Goal: Task Accomplishment & Management: Use online tool/utility

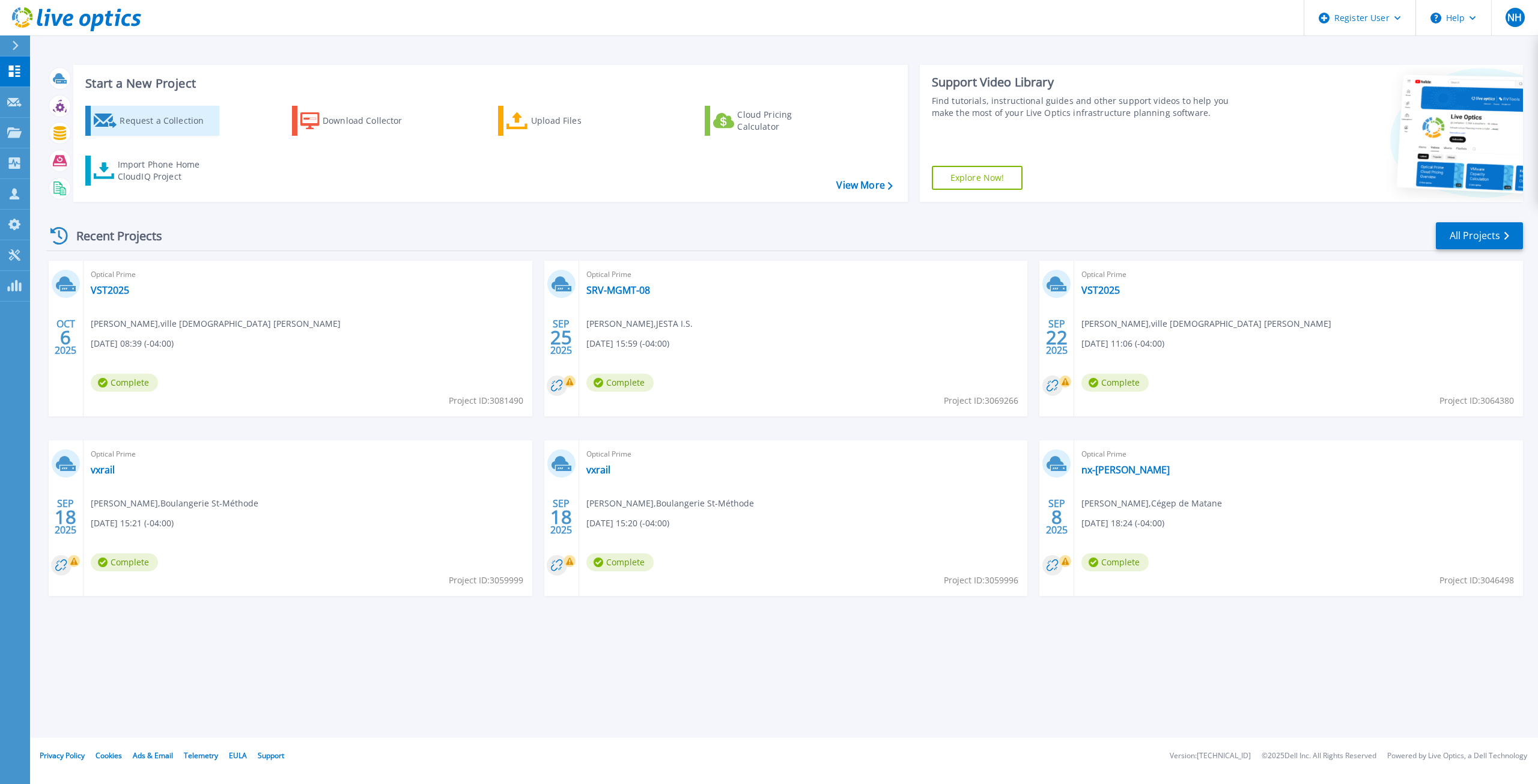
click at [192, 108] on link "Request a Collection" at bounding box center [152, 120] width 134 height 30
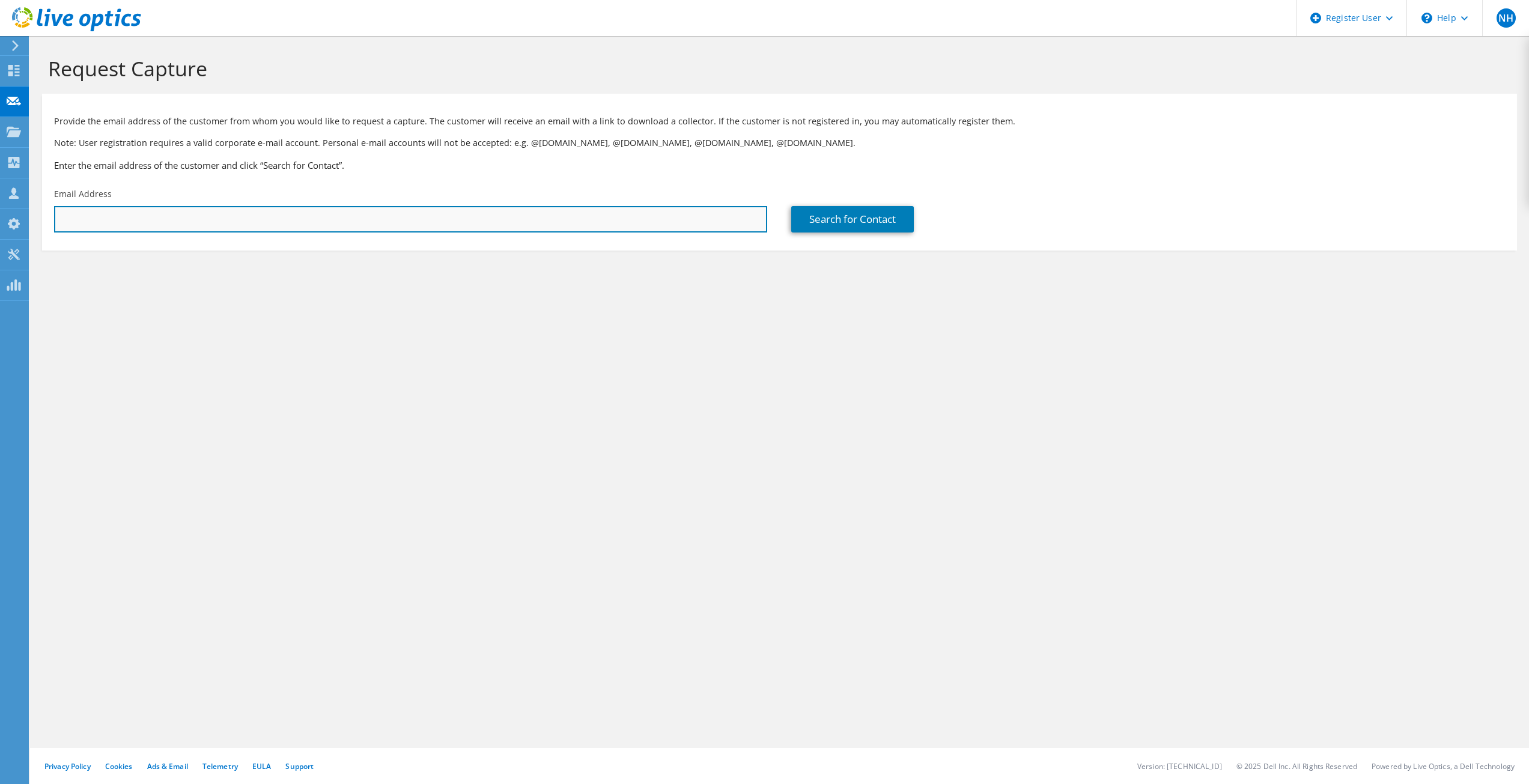
click at [318, 218] on input "text" at bounding box center [411, 218] width 713 height 27
paste input "[EMAIL_ADDRESS][DOMAIN_NAME]"
type input "[EMAIL_ADDRESS][DOMAIN_NAME]"
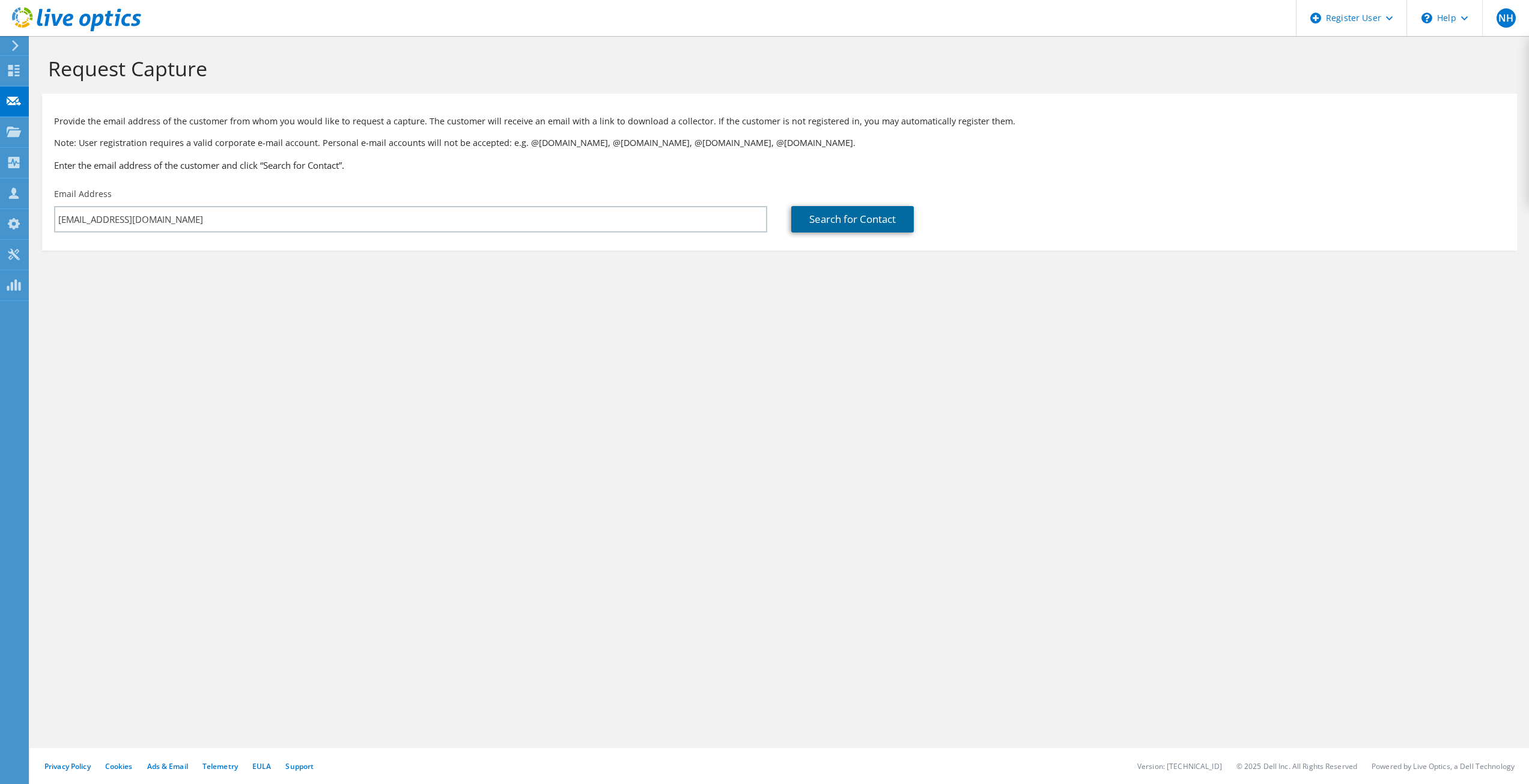
click at [866, 220] on link "Search for Contact" at bounding box center [852, 218] width 123 height 27
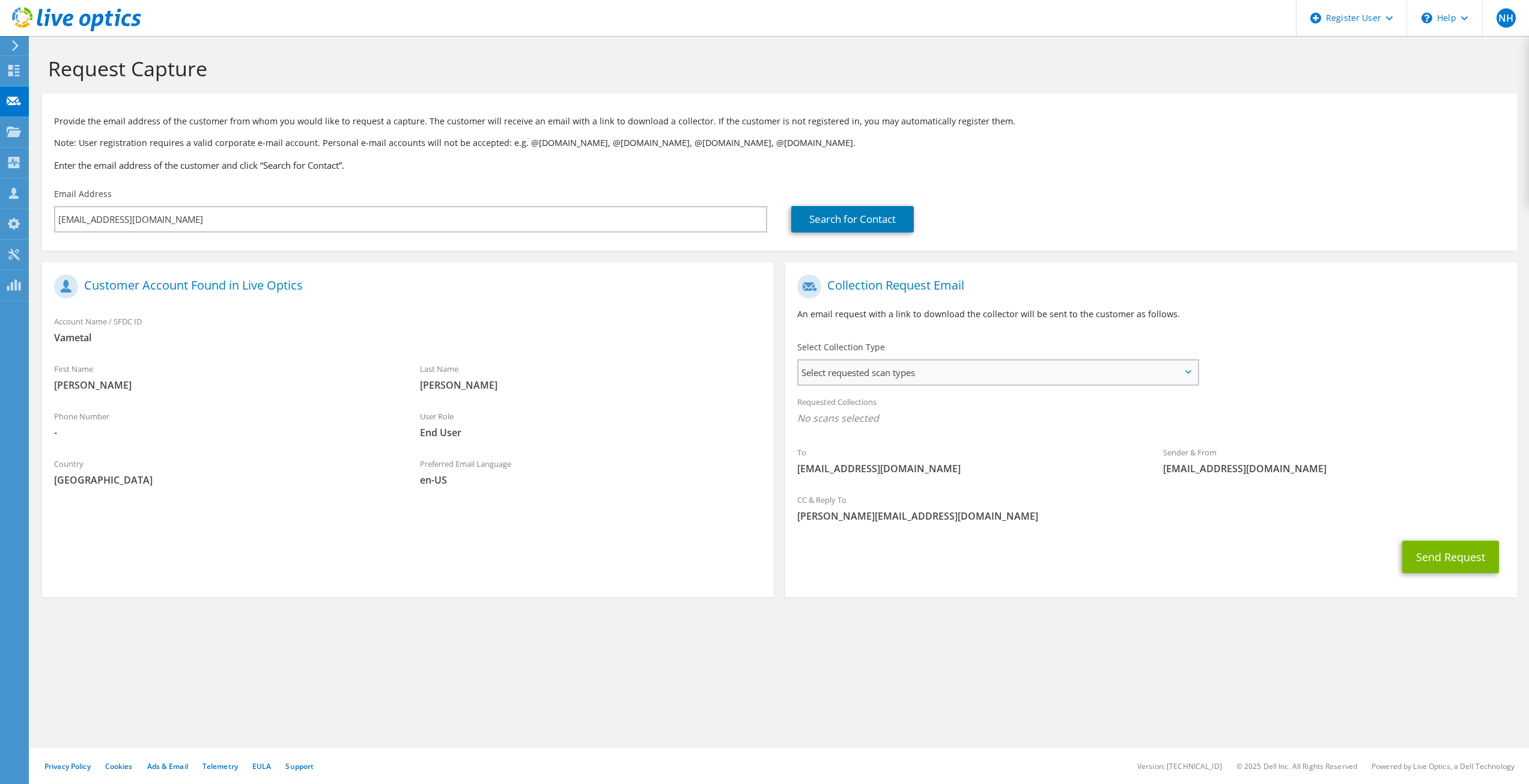
click at [1065, 378] on span "Select requested scan types" at bounding box center [998, 373] width 399 height 24
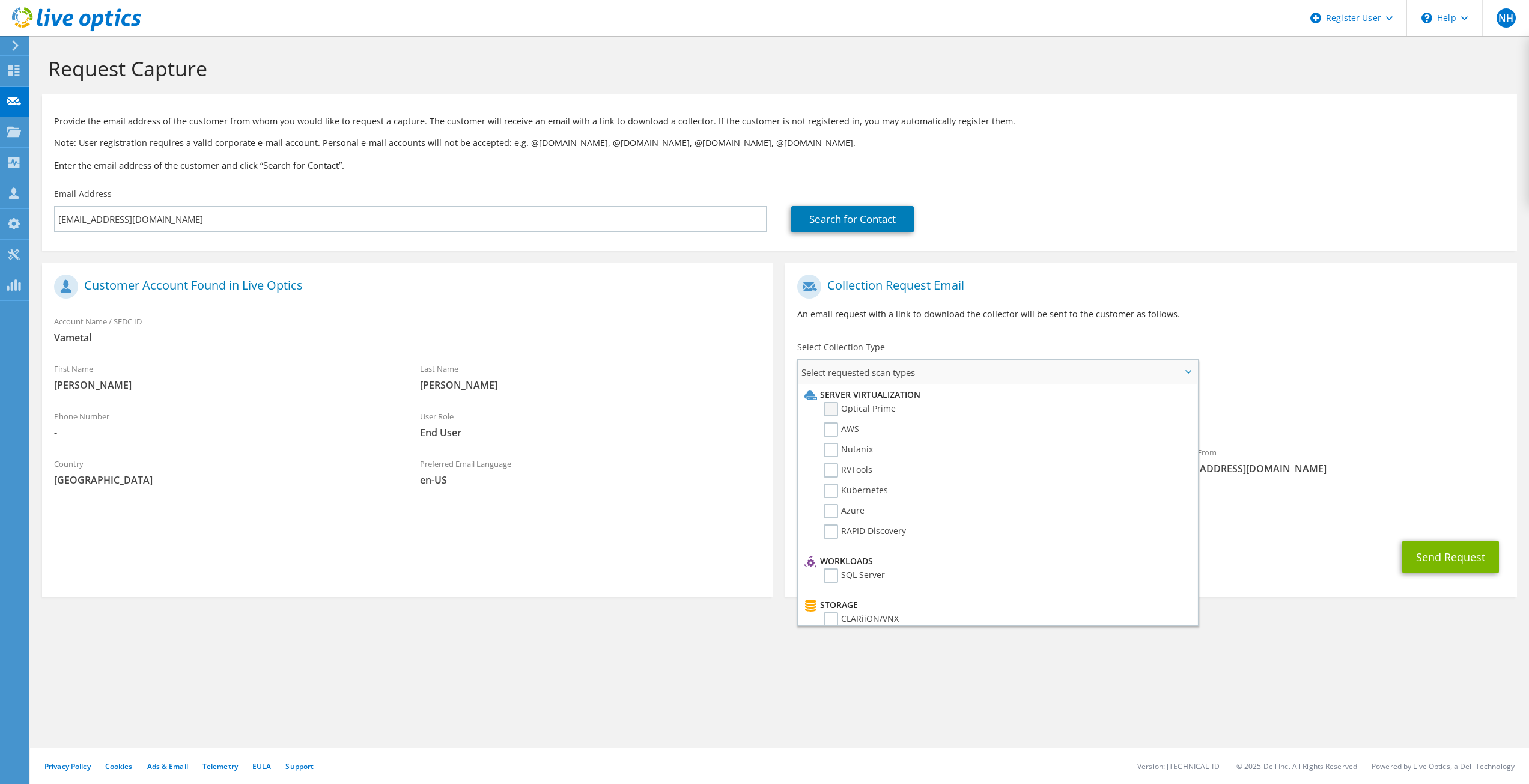
click at [856, 407] on label "Optical Prime" at bounding box center [860, 409] width 72 height 14
click at [0, 0] on input "Optical Prime" at bounding box center [0, 0] width 0 height 0
click at [1425, 488] on div "Sender & From liveoptics@liveoptics.com" at bounding box center [1334, 467] width 366 height 47
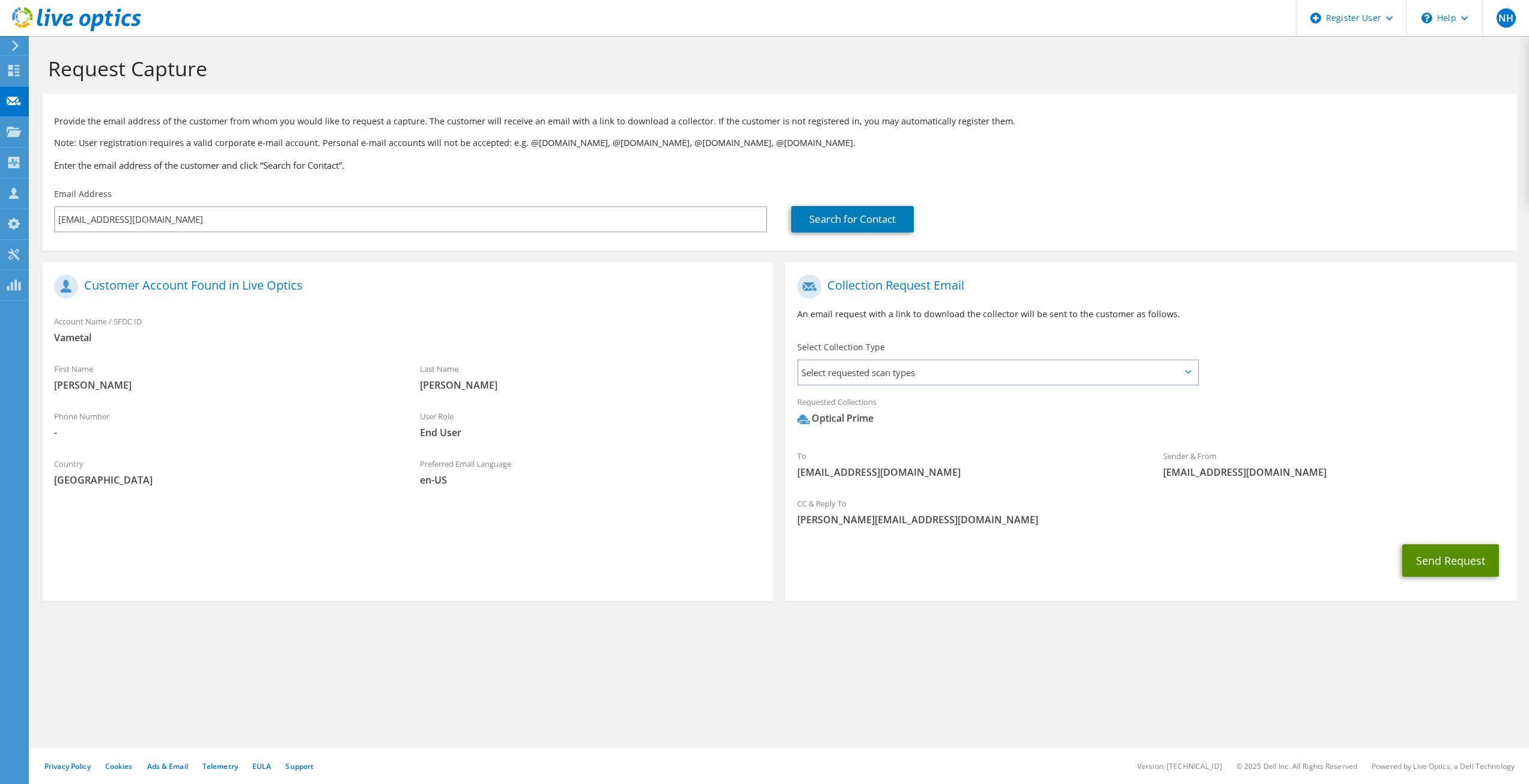
click at [1449, 562] on button "Send Request" at bounding box center [1450, 561] width 96 height 32
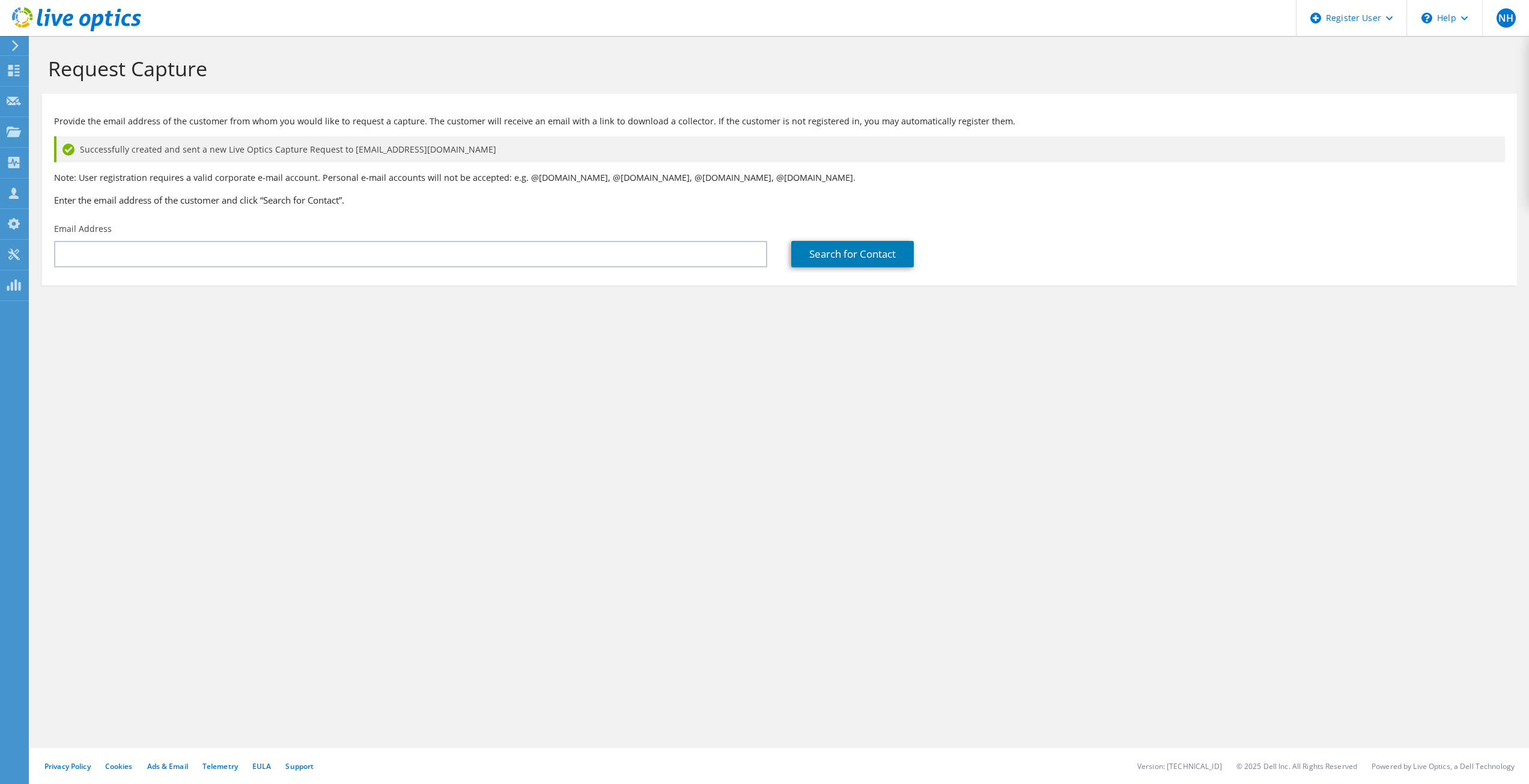
click at [62, 22] on icon at bounding box center [76, 19] width 129 height 25
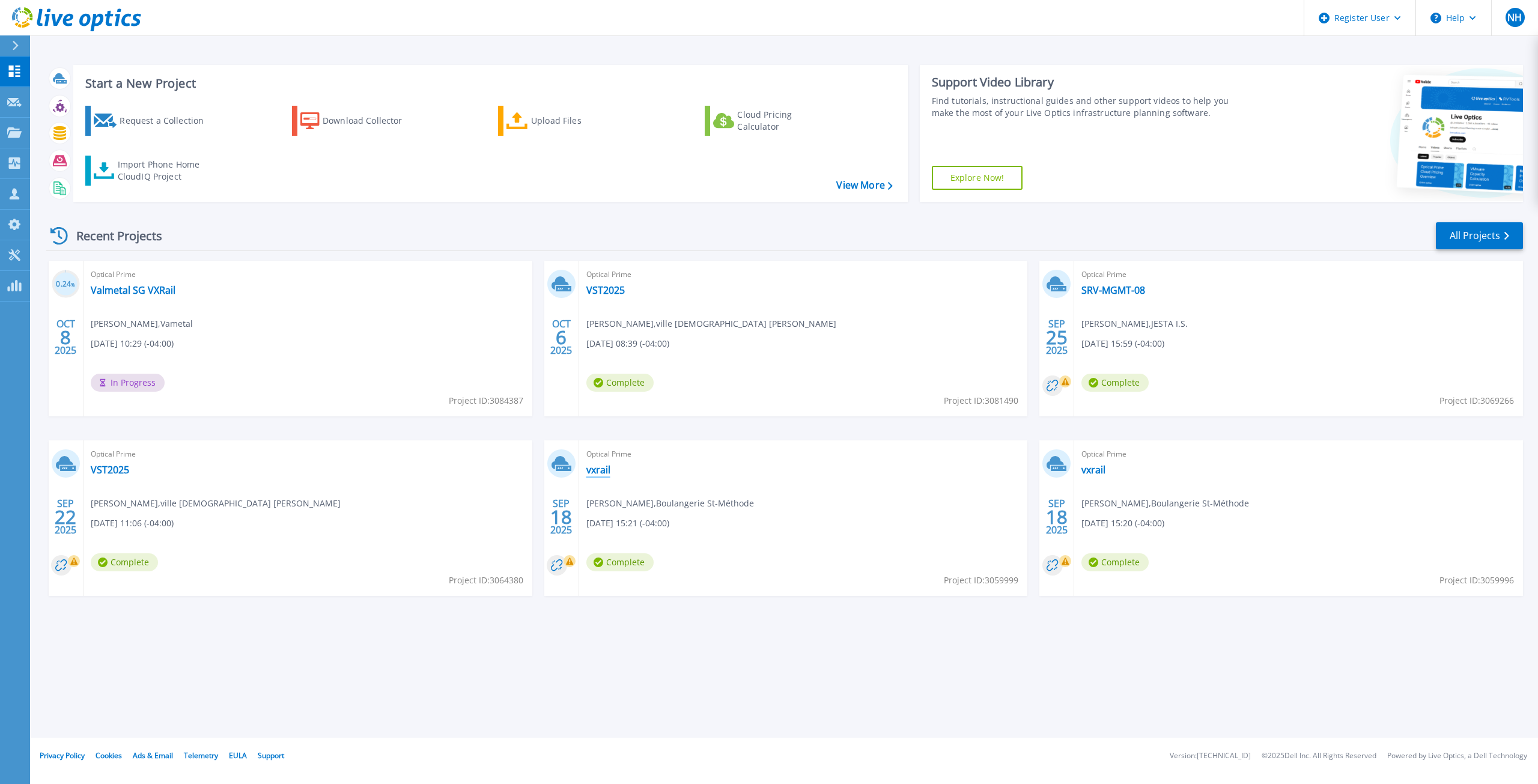
click at [602, 473] on link "vxrail" at bounding box center [599, 469] width 24 height 12
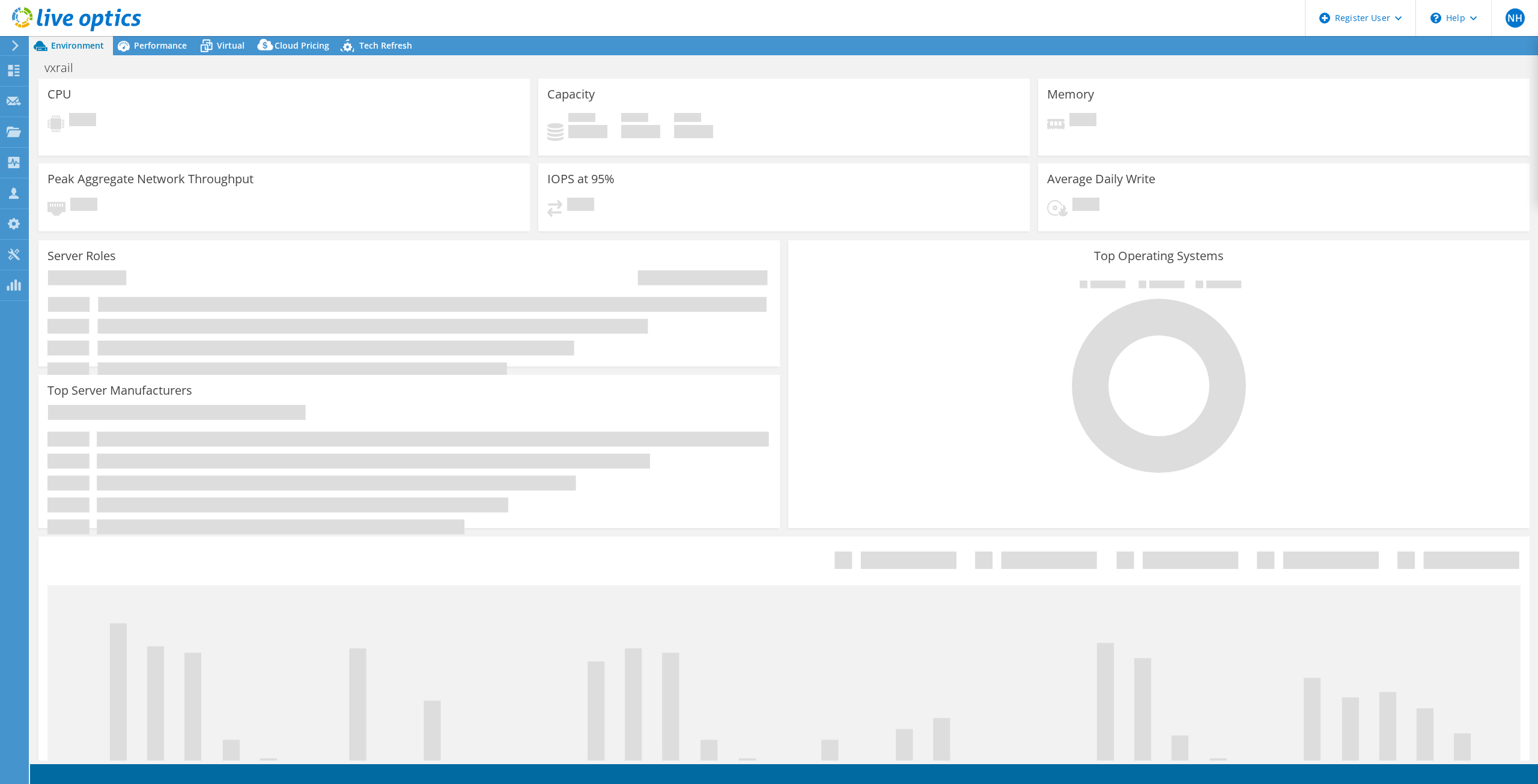
select select "USD"
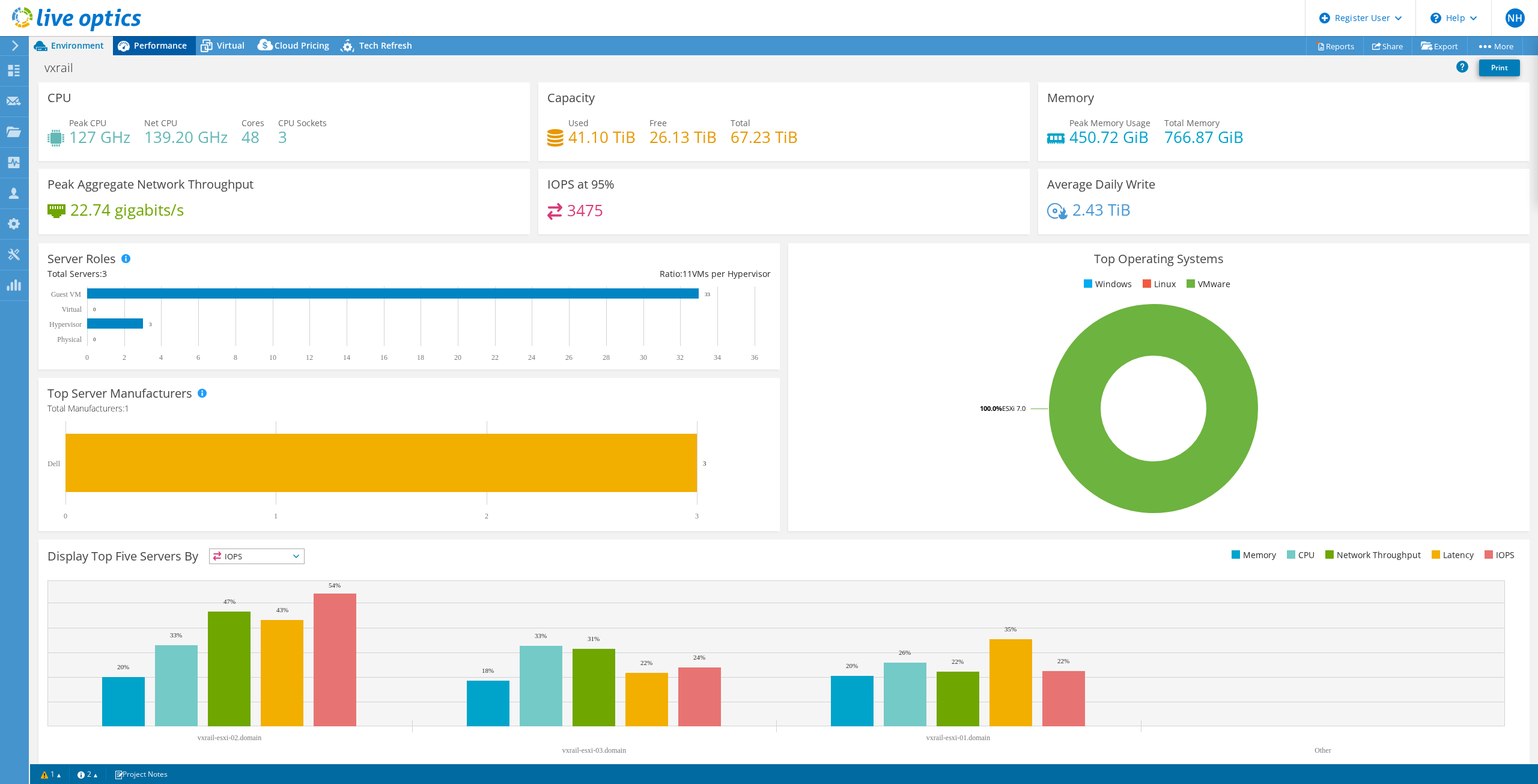
drag, startPoint x: 180, startPoint y: 43, endPoint x: 175, endPoint y: 47, distance: 6.4
click at [179, 44] on span "Performance" at bounding box center [161, 45] width 53 height 11
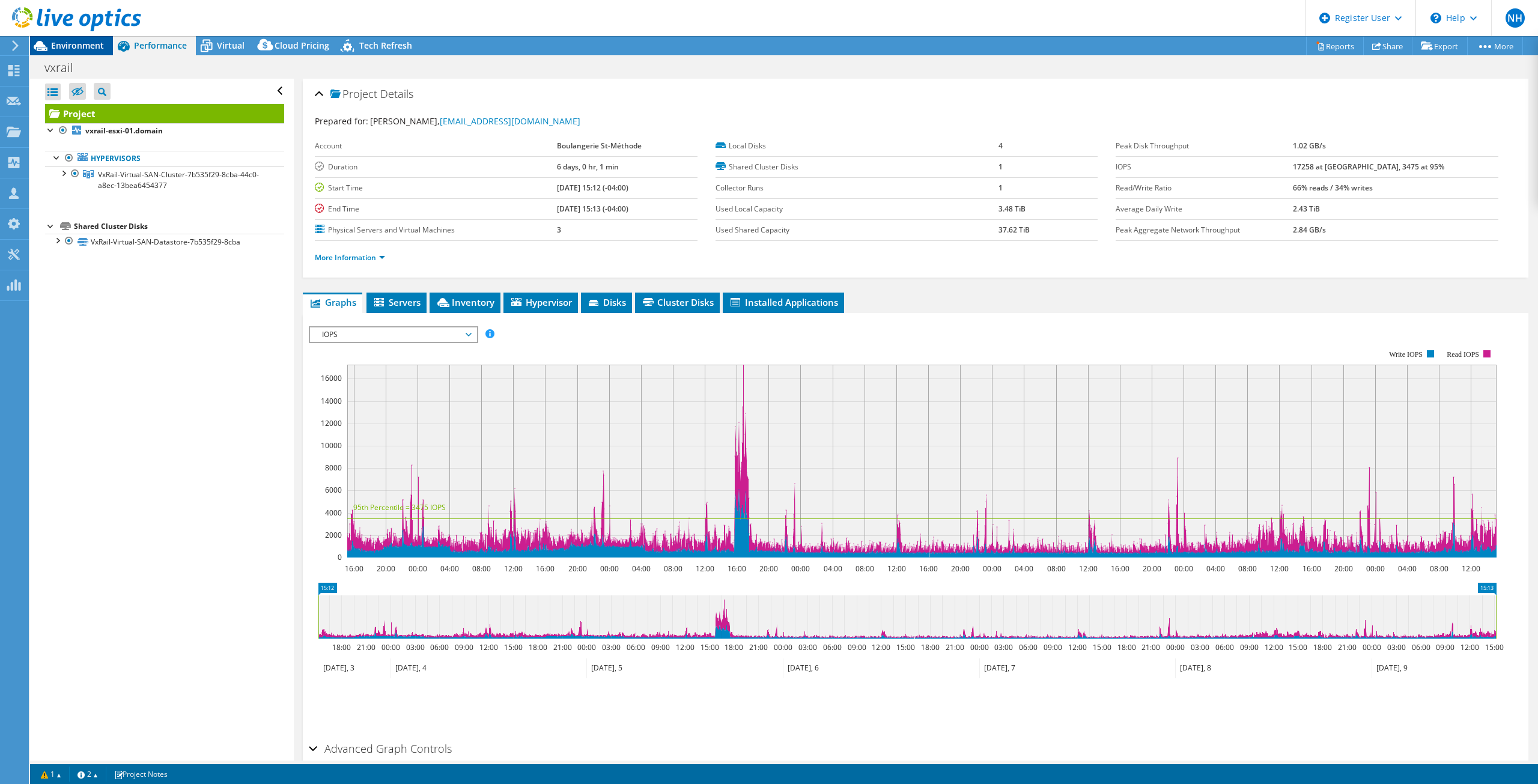
click at [61, 51] on div "Environment" at bounding box center [71, 46] width 83 height 19
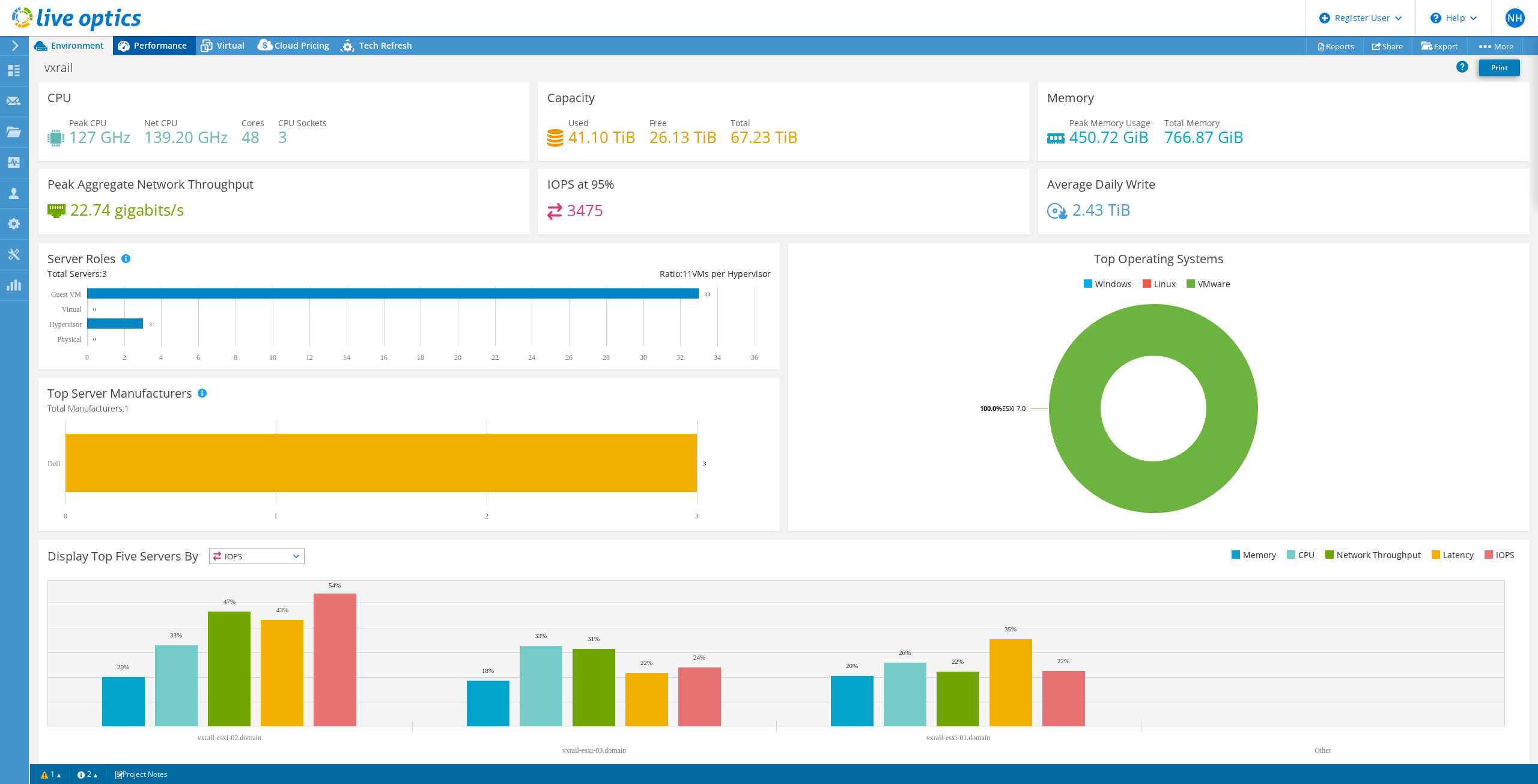
click at [137, 44] on span "Performance" at bounding box center [161, 45] width 53 height 11
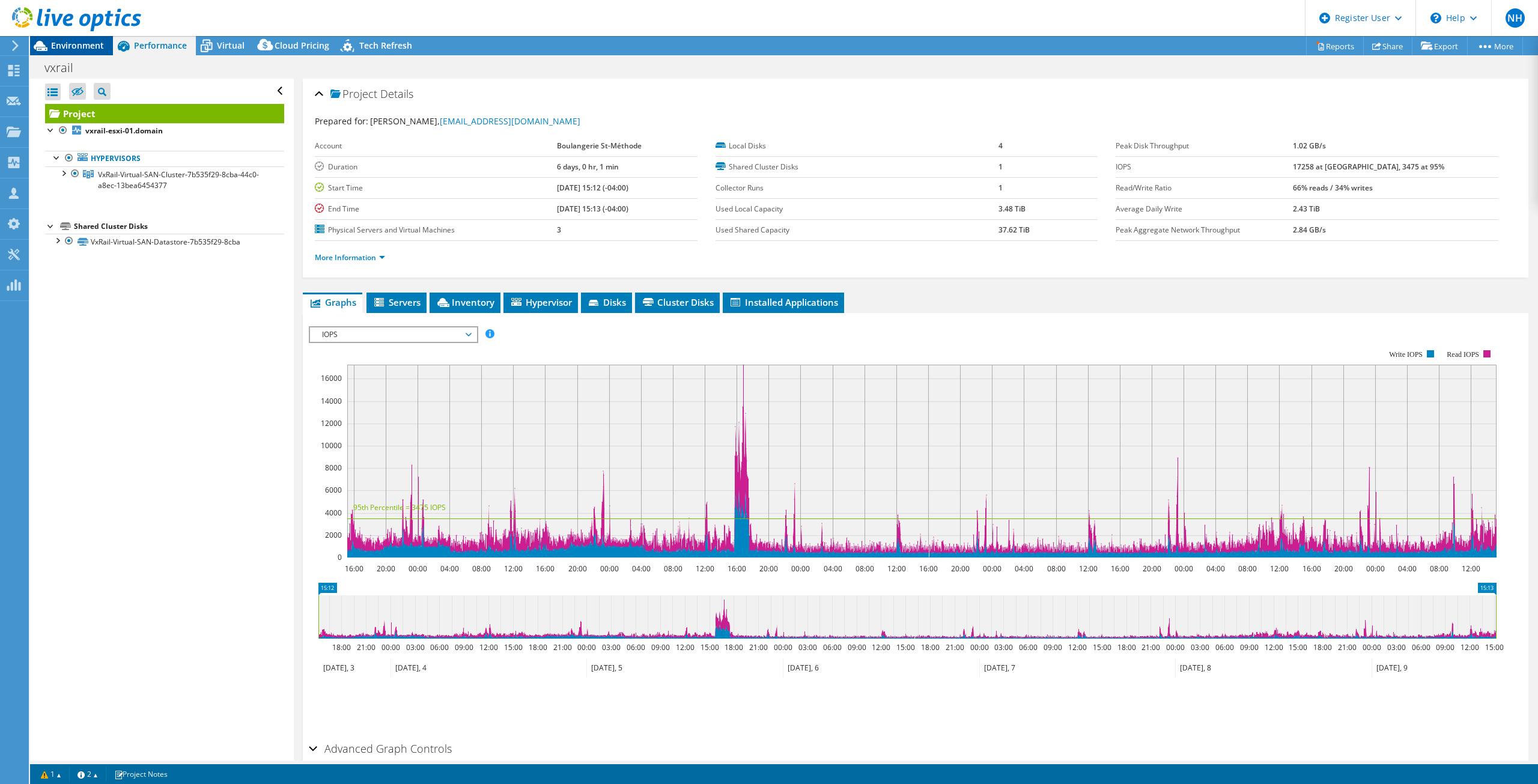
click at [63, 50] on span "Environment" at bounding box center [78, 45] width 53 height 11
